Goal: Book appointment/travel/reservation

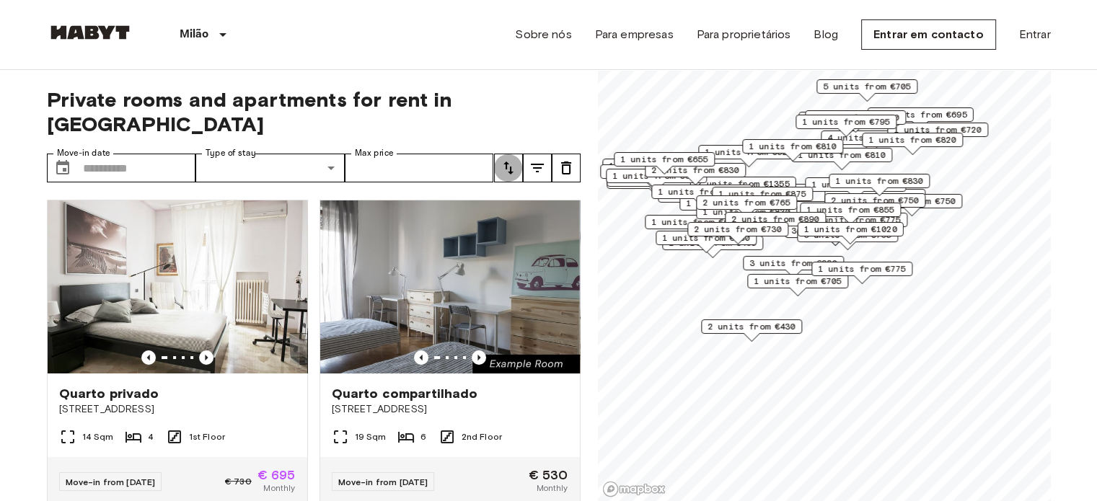
click at [505, 159] on icon "tune" at bounding box center [508, 167] width 17 height 17
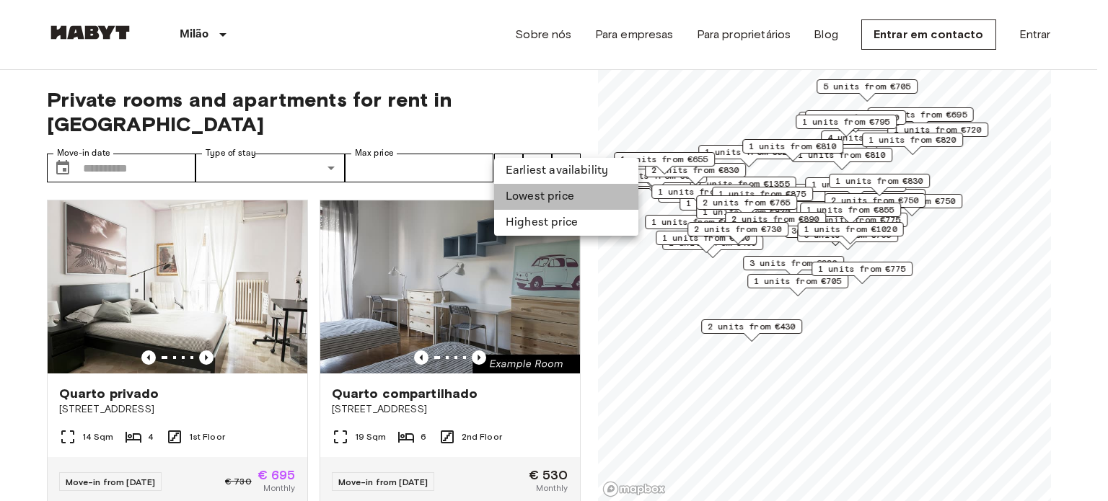
click at [537, 194] on li "Lowest price" at bounding box center [566, 197] width 144 height 26
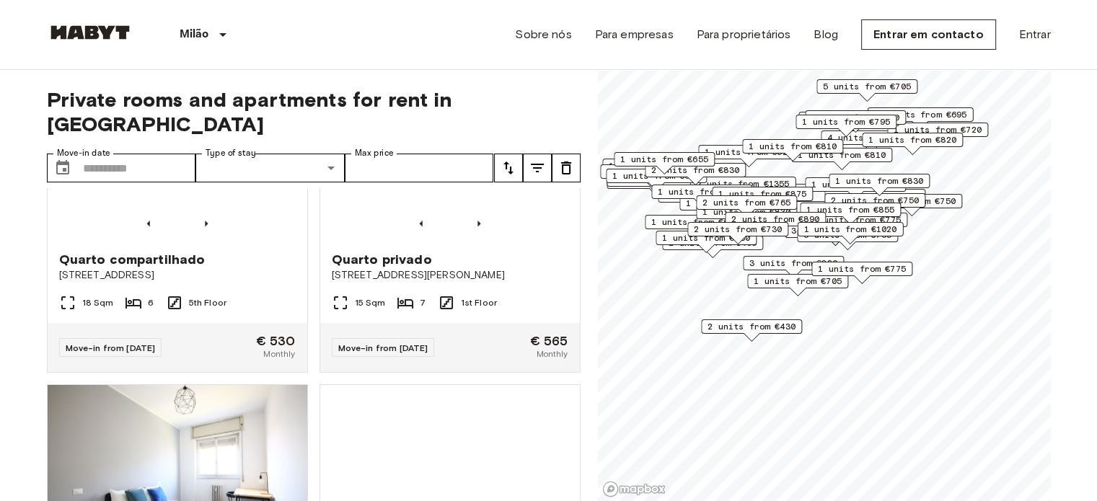
scroll to position [1090, 0]
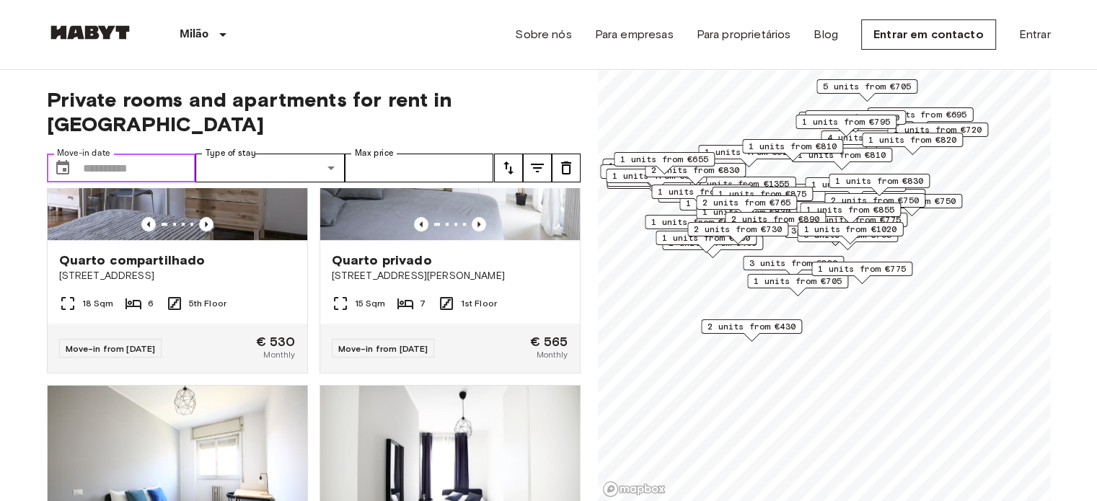
click at [141, 154] on input "Move-in date" at bounding box center [139, 168] width 113 height 29
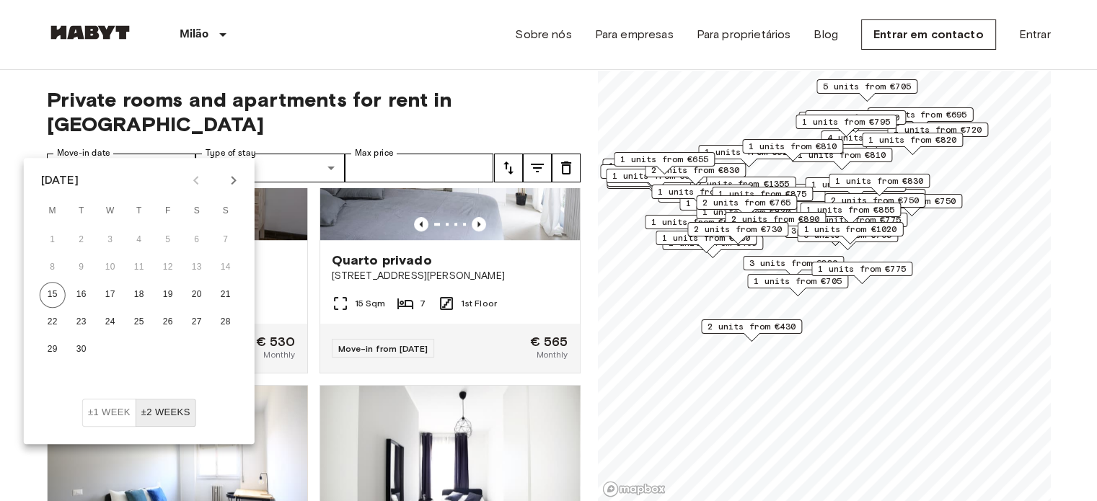
click at [231, 175] on icon "Next month" at bounding box center [233, 180] width 17 height 17
click at [113, 235] on button "1" at bounding box center [110, 240] width 26 height 26
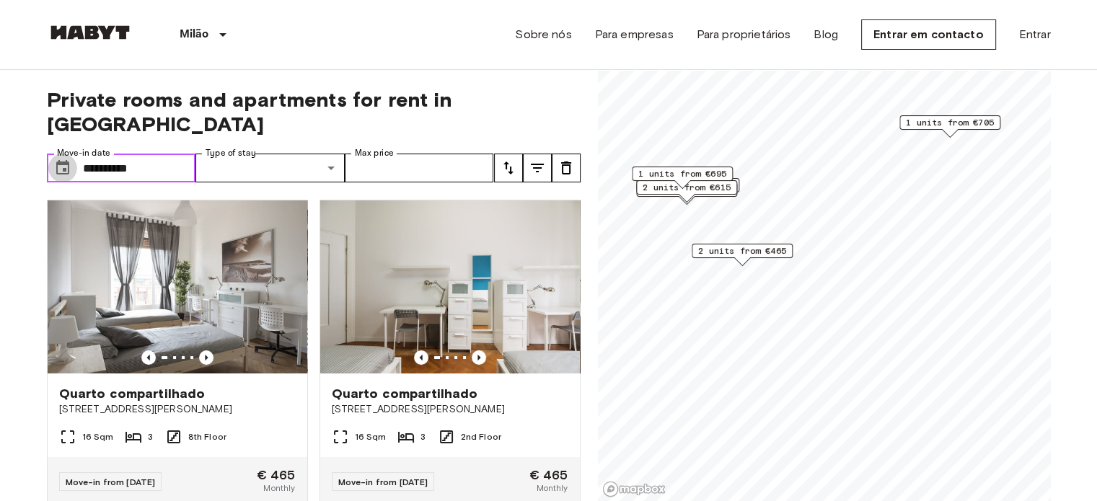
click at [64, 160] on icon "Choose date, selected date is 1 Oct 2025" at bounding box center [62, 167] width 13 height 14
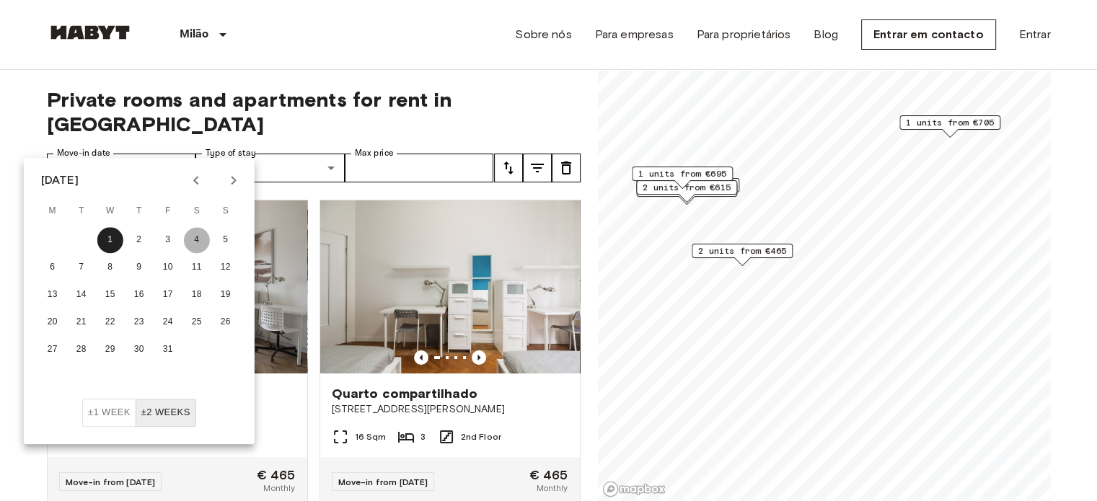
click at [188, 250] on button "4" at bounding box center [197, 240] width 26 height 26
type input "**********"
